Goal: Find contact information: Find contact information

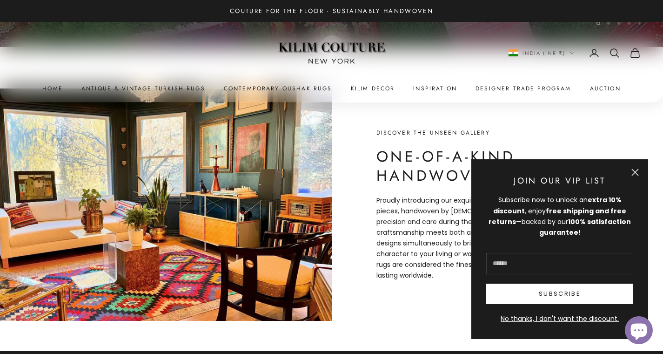
click at [635, 174] on button "Close" at bounding box center [635, 172] width 7 height 7
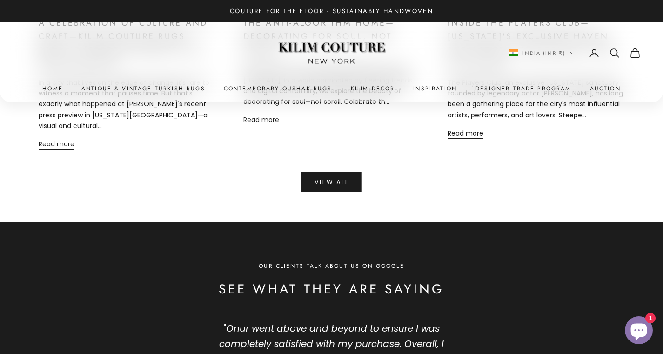
drag, startPoint x: 463, startPoint y: 220, endPoint x: 463, endPoint y: 87, distance: 132.7
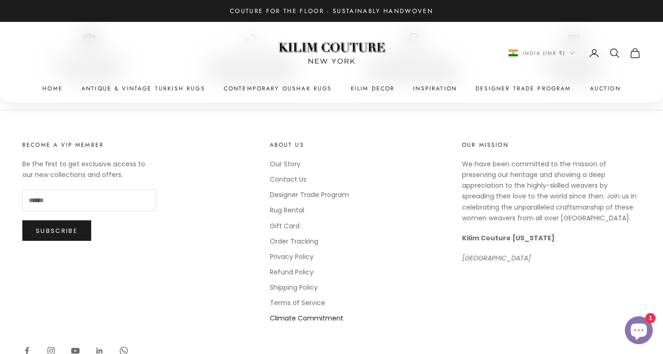
scroll to position [4999, 0]
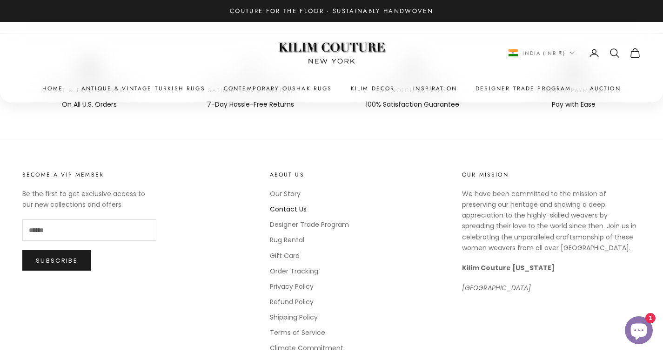
click at [293, 204] on link "Contact Us" at bounding box center [288, 208] width 37 height 9
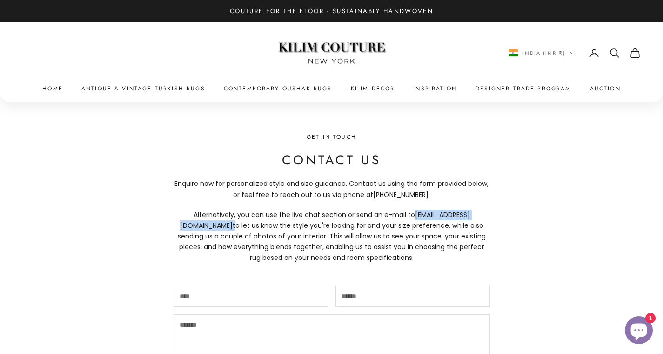
drag, startPoint x: 473, startPoint y: 216, endPoint x: 394, endPoint y: 212, distance: 78.7
click at [394, 212] on p "Alternatively, you can use the live chat section or send an e-mail to [EMAIL_AD…" at bounding box center [332, 236] width 317 height 54
copy p "[EMAIL_ADDRESS][DOMAIN_NAME]"
